Goal: Find specific page/section: Find specific page/section

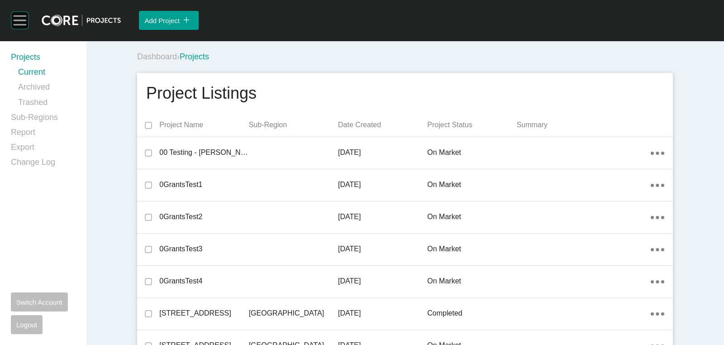
click at [14, 21] on rect at bounding box center [20, 20] width 13 height 1
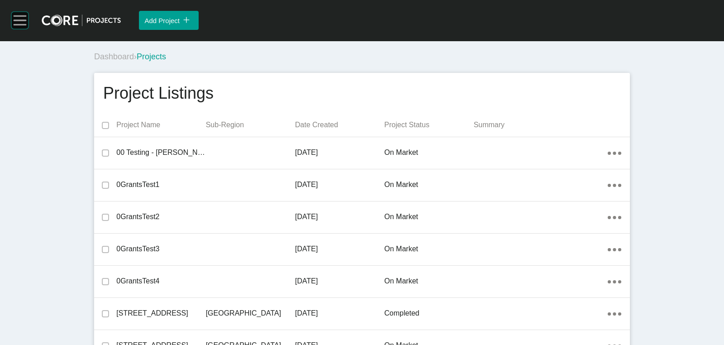
click at [27, 23] on rect at bounding box center [19, 20] width 17 height 17
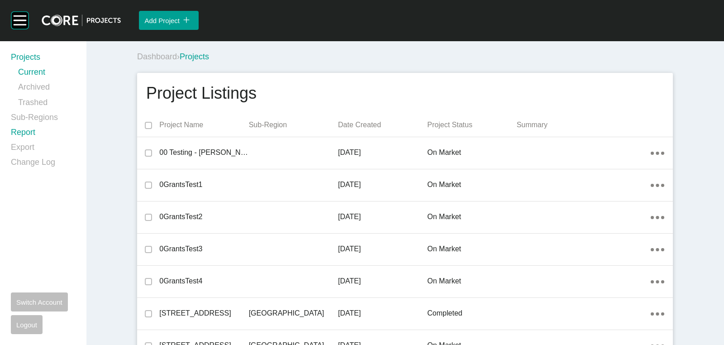
click at [25, 130] on link "Report" at bounding box center [43, 134] width 64 height 15
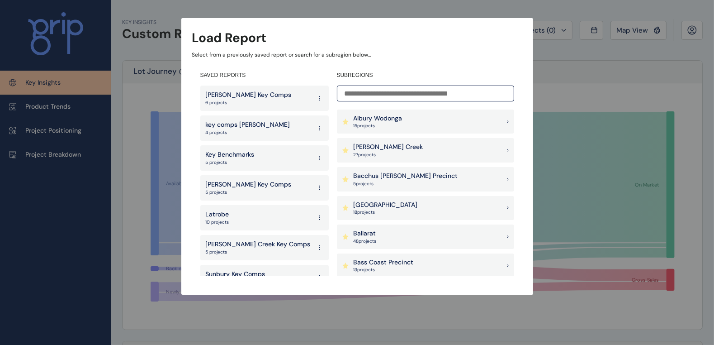
click at [384, 149] on p "[PERSON_NAME] Creek" at bounding box center [389, 146] width 70 height 9
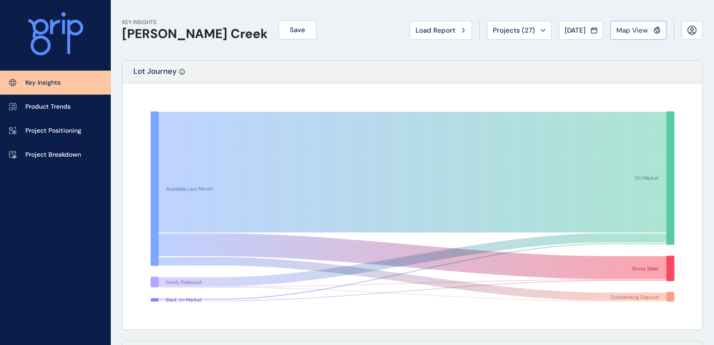
click at [633, 30] on span "Map View" at bounding box center [633, 30] width 32 height 9
